Goal: Task Accomplishment & Management: Complete application form

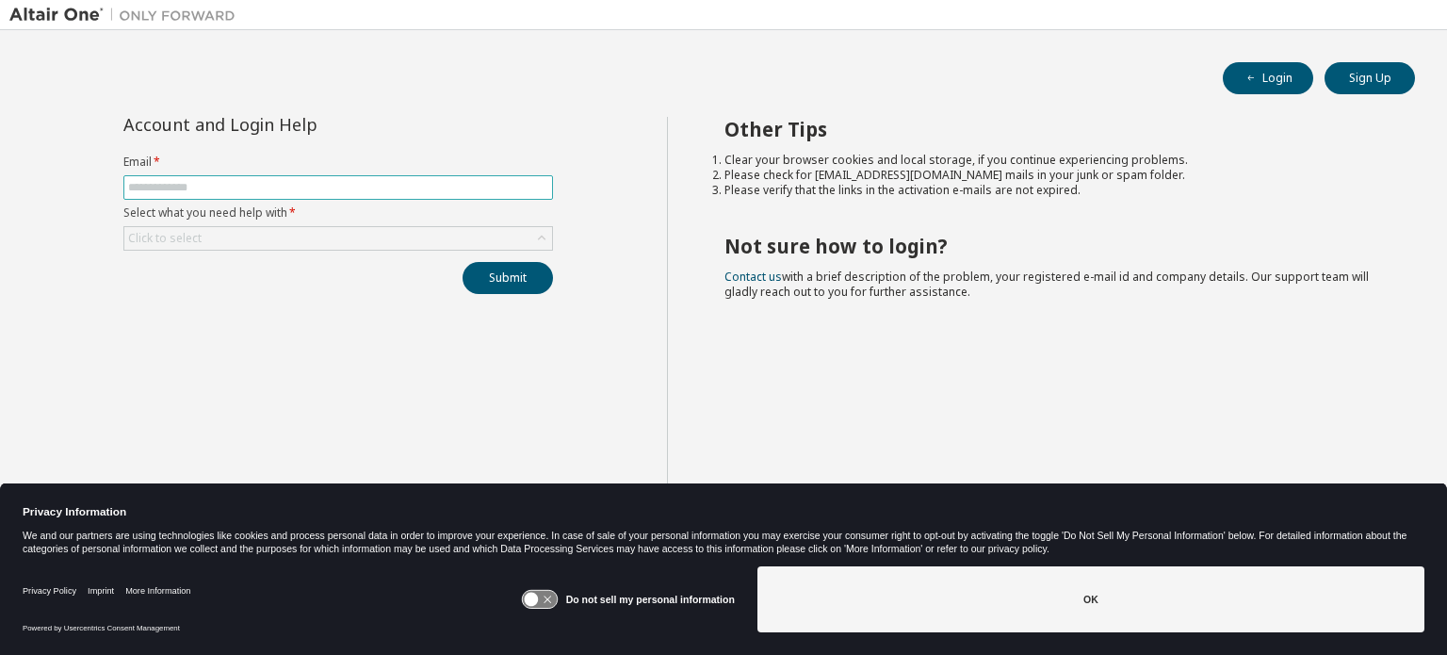
click at [298, 175] on span at bounding box center [338, 187] width 430 height 25
click at [298, 178] on span at bounding box center [338, 187] width 430 height 25
click at [299, 189] on input "text" at bounding box center [338, 187] width 420 height 15
drag, startPoint x: 88, startPoint y: 342, endPoint x: 142, endPoint y: 261, distance: 97.8
click at [86, 338] on div "Account and Login Help Email * Select what you need help with * Click to select…" at bounding box center [338, 342] width 658 height 451
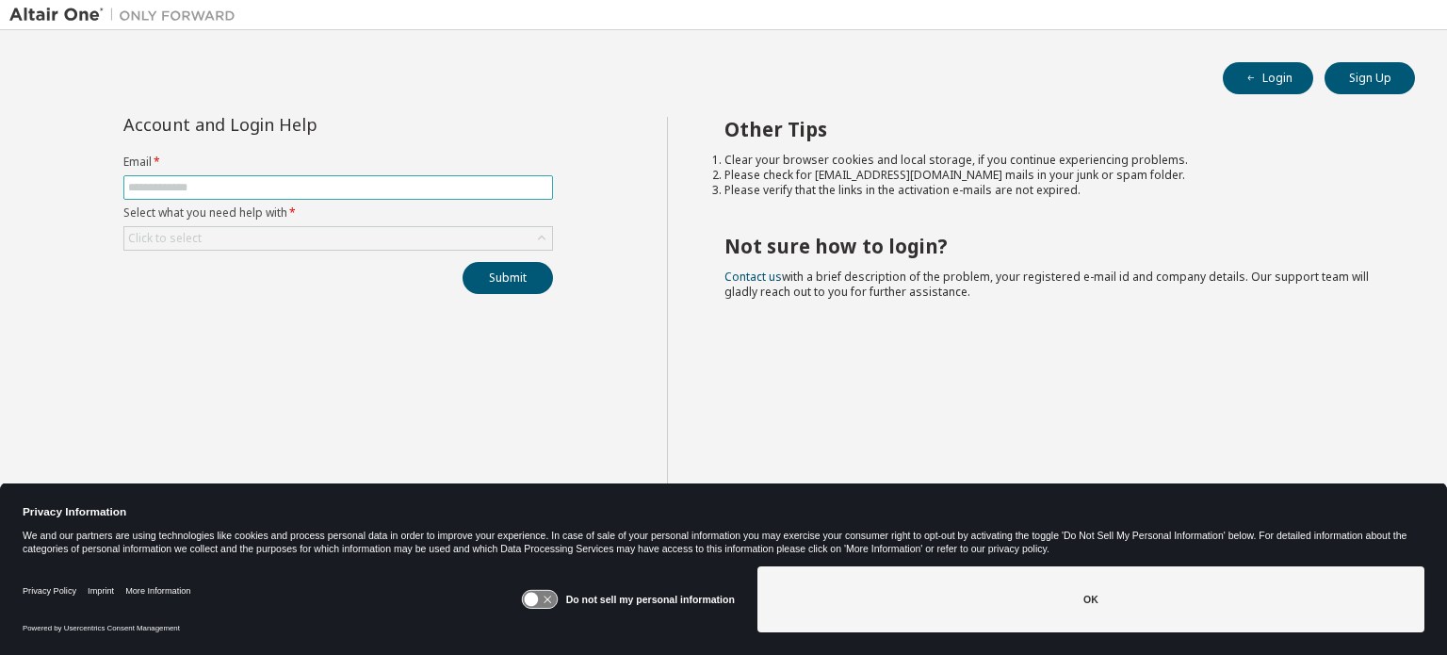
click at [271, 188] on input "text" at bounding box center [338, 187] width 420 height 15
type input "**********"
click at [203, 236] on div "Click to select" at bounding box center [338, 238] width 428 height 23
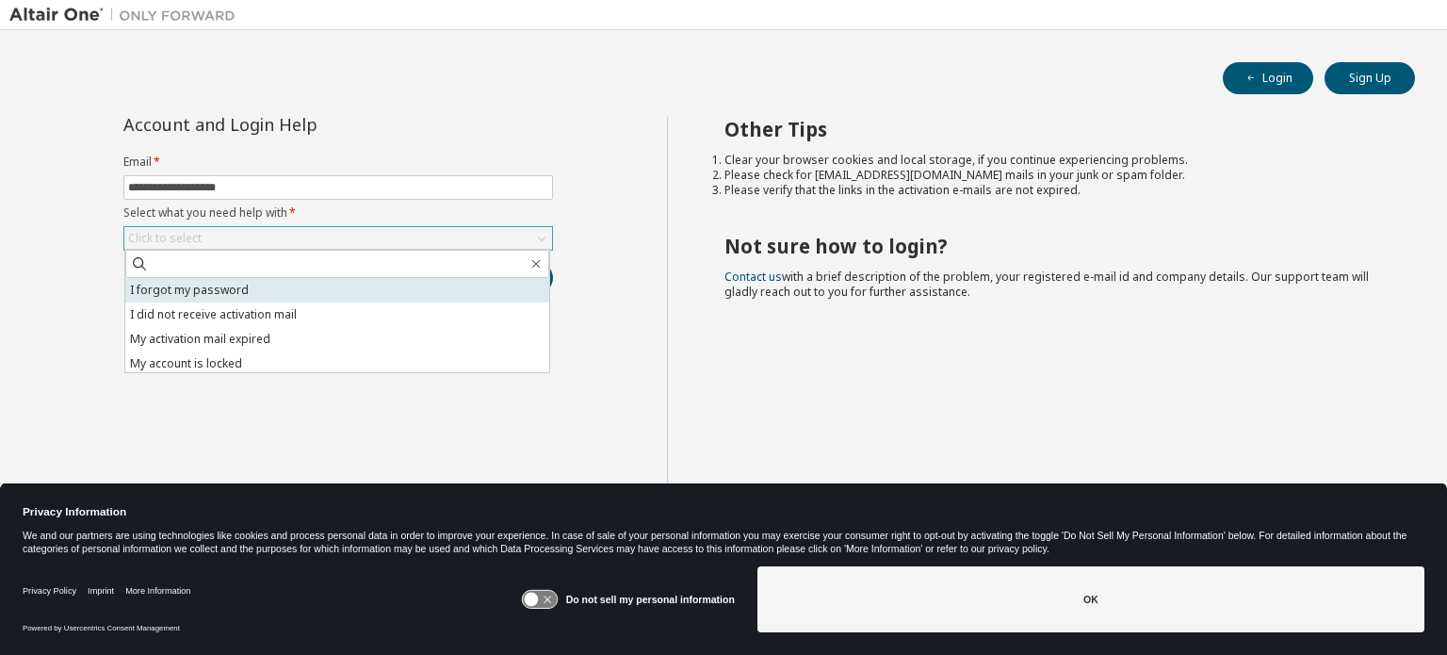
click at [230, 289] on li "I forgot my password" at bounding box center [337, 290] width 424 height 25
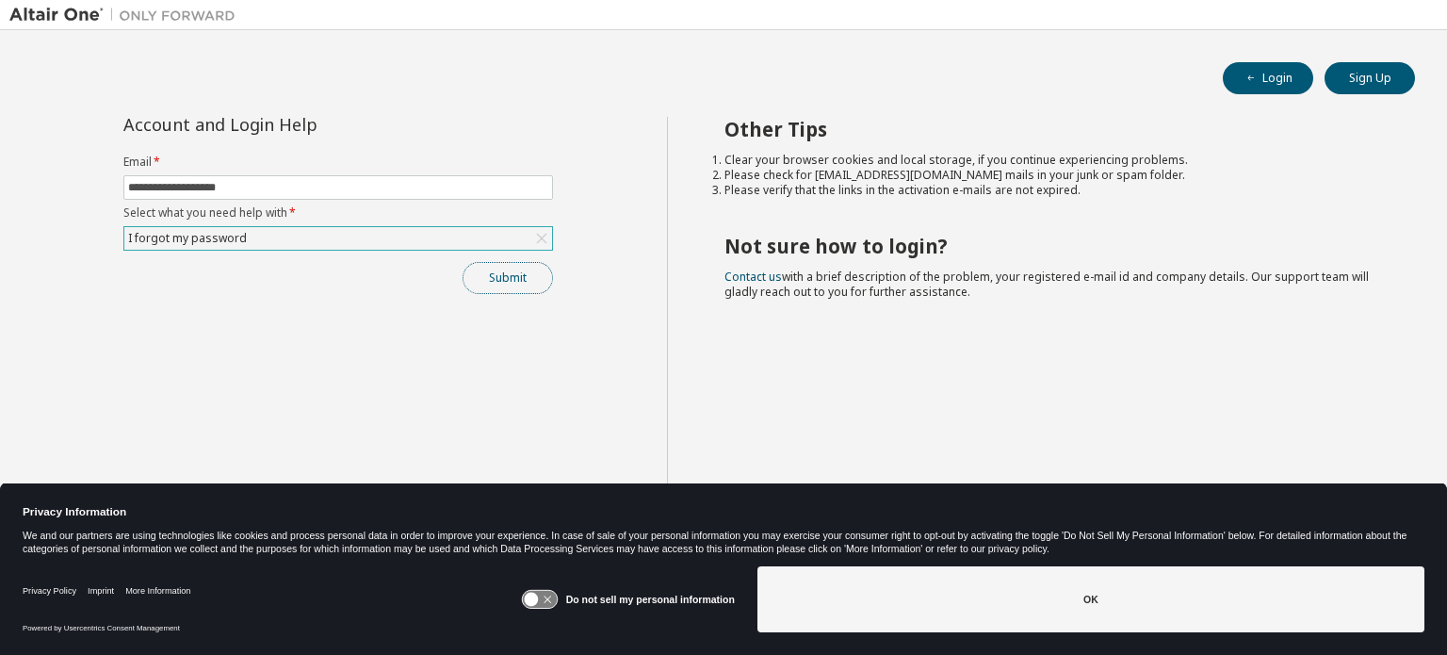
click at [531, 291] on button "Submit" at bounding box center [508, 278] width 90 height 32
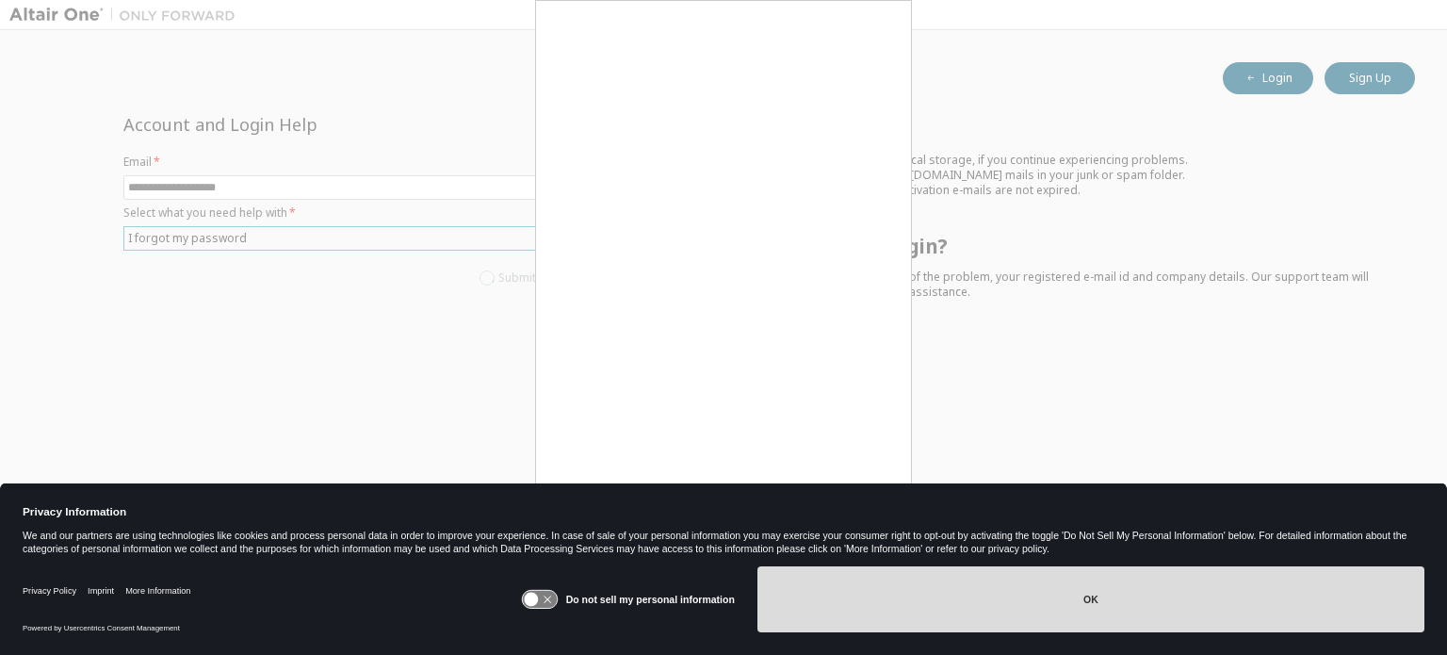
click at [862, 595] on button "OK" at bounding box center [1091, 599] width 667 height 66
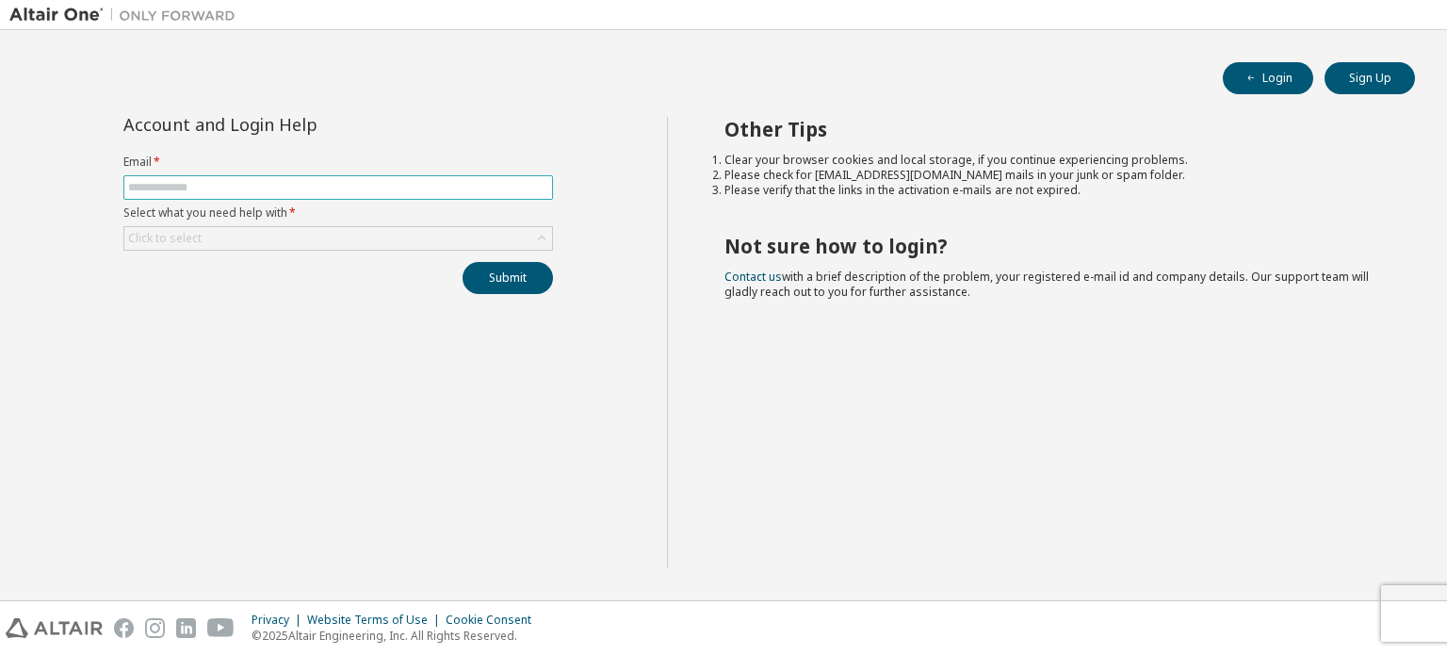
click at [393, 188] on input "text" at bounding box center [338, 187] width 420 height 15
type input "**********"
click at [297, 238] on div "Click to select" at bounding box center [338, 238] width 428 height 23
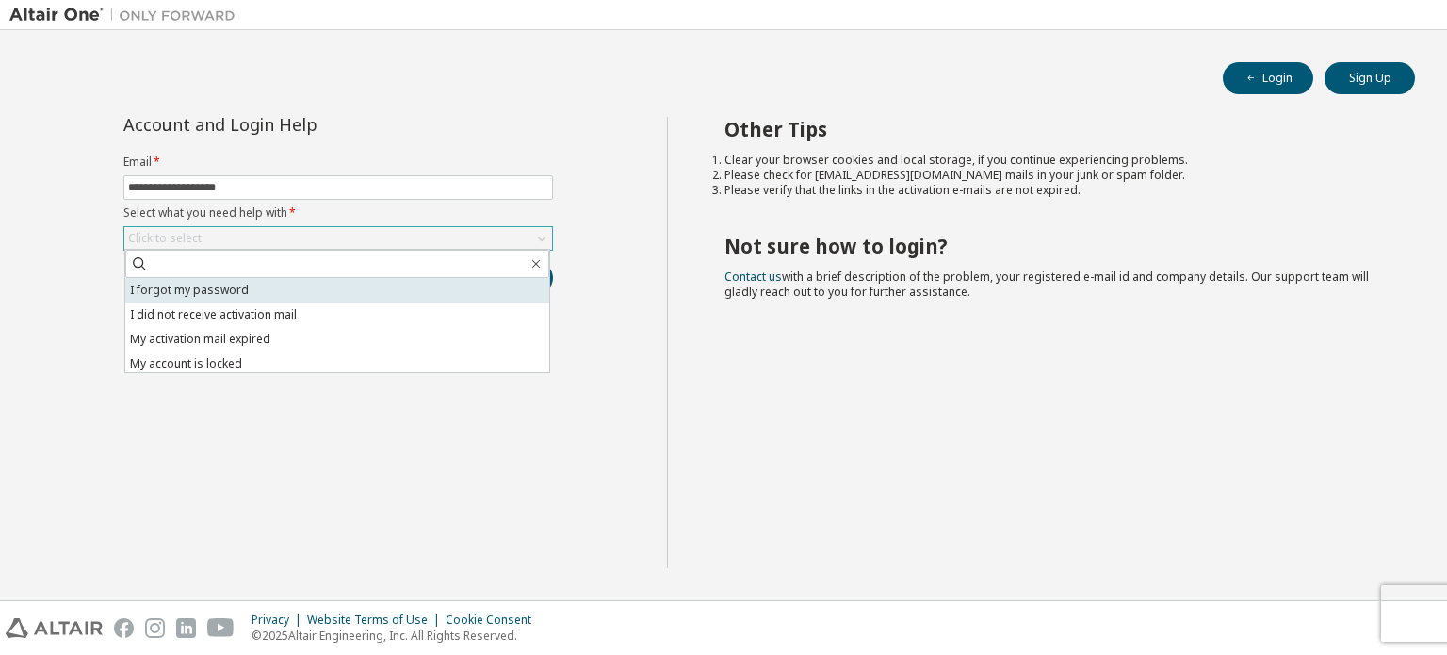
click at [287, 287] on li "I forgot my password" at bounding box center [337, 290] width 424 height 25
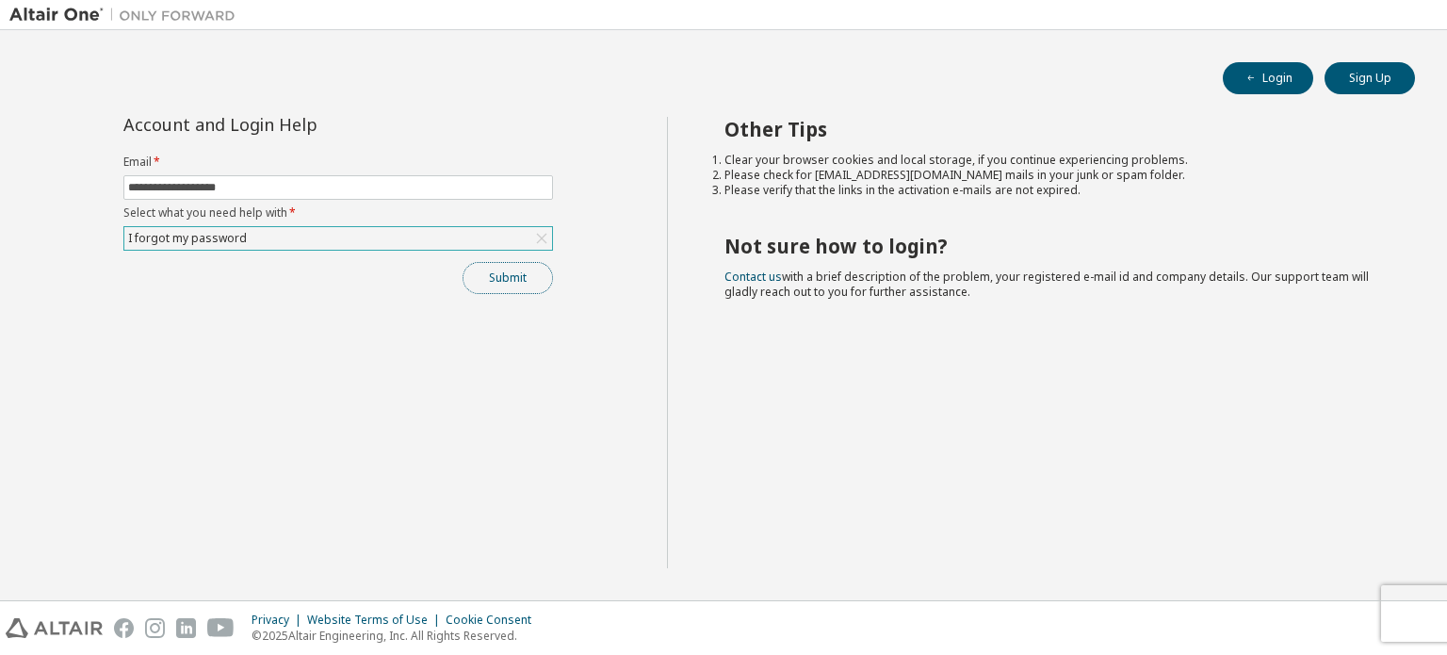
click at [500, 284] on button "Submit" at bounding box center [508, 278] width 90 height 32
